Goal: Information Seeking & Learning: Learn about a topic

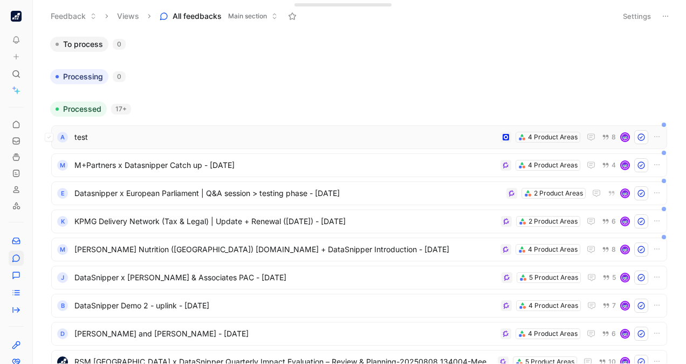
click at [155, 127] on div "A test 4 Product Areas 8" at bounding box center [359, 137] width 616 height 24
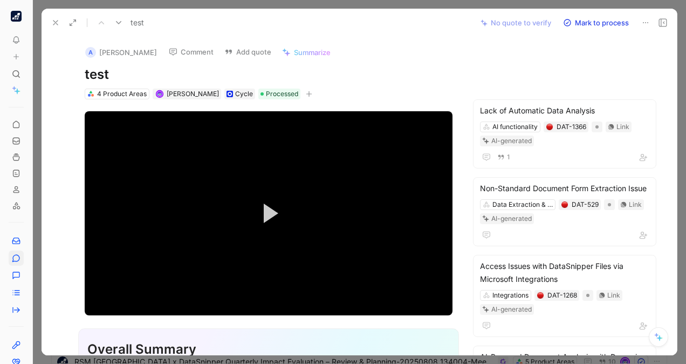
click at [54, 24] on use at bounding box center [55, 22] width 4 height 4
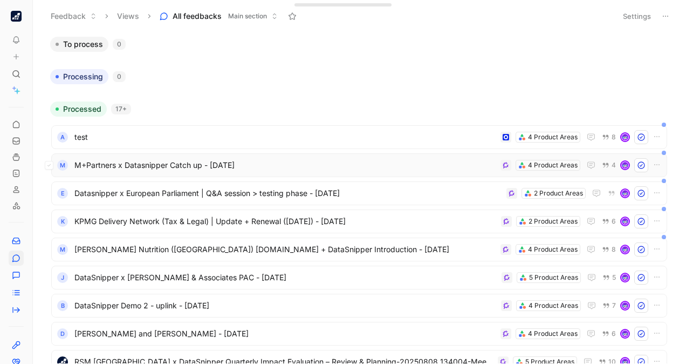
click at [277, 164] on span "M+Partners x Datasnipper Catch up - [DATE]" at bounding box center [285, 165] width 422 height 13
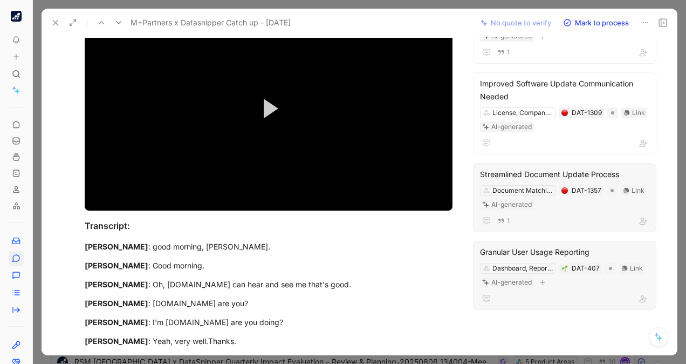
scroll to position [105, 0]
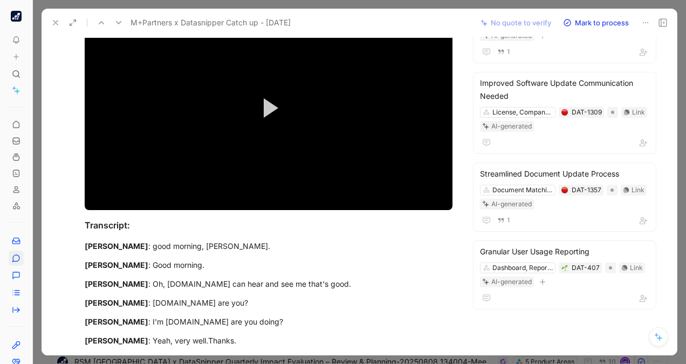
click at [657, 235] on div "M [PERSON_NAME] Comment Add quote Summarize M+Partners x Datasnipper Catch up -…" at bounding box center [359, 196] width 635 height 318
click at [53, 19] on icon at bounding box center [55, 22] width 9 height 9
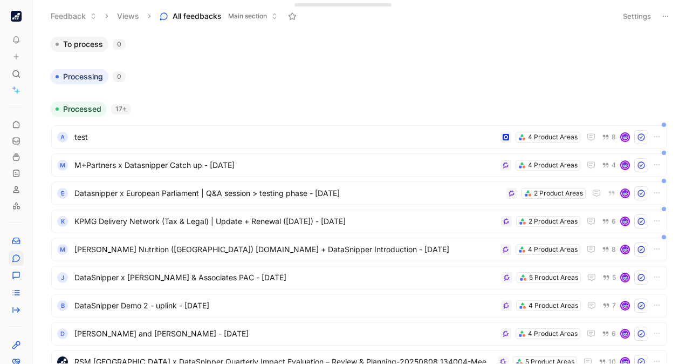
click at [352, 54] on div at bounding box center [359, 56] width 627 height 9
